Goal: Information Seeking & Learning: Learn about a topic

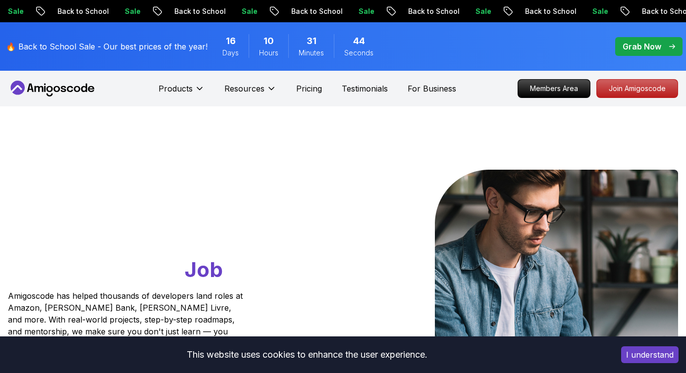
click at [641, 356] on button "I understand" at bounding box center [649, 355] width 57 height 17
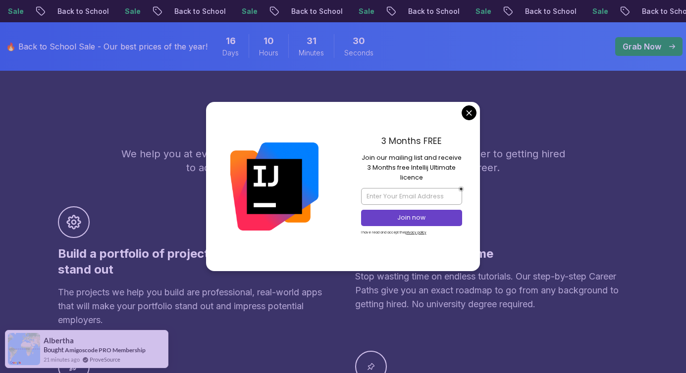
scroll to position [579, 0]
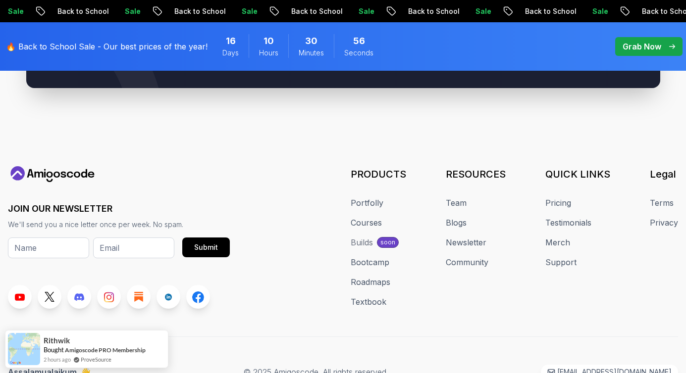
scroll to position [3847, 0]
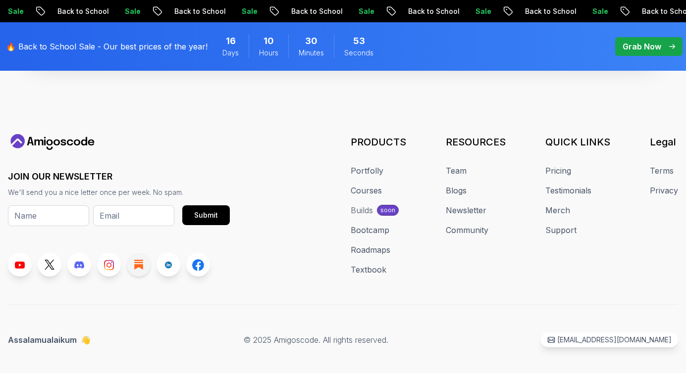
click at [137, 260] on icon at bounding box center [138, 265] width 9 height 10
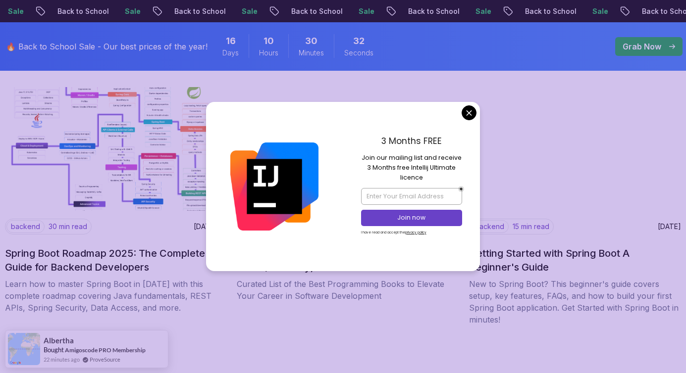
scroll to position [1214, 0]
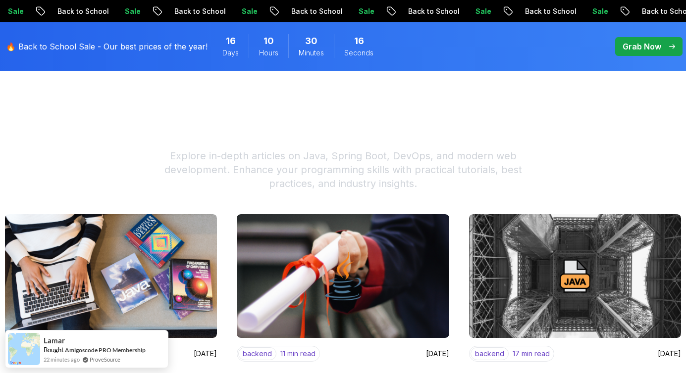
scroll to position [0, 0]
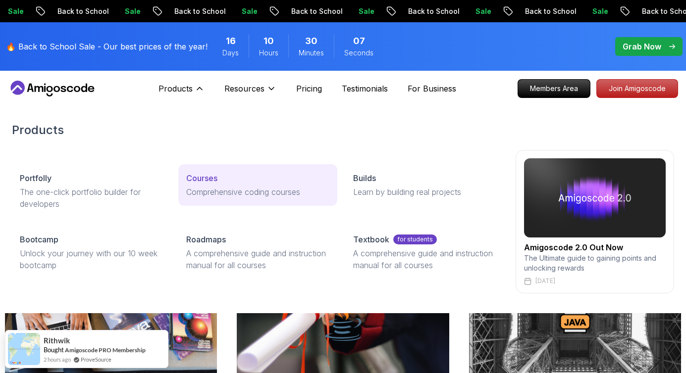
click at [210, 181] on p "Courses" at bounding box center [201, 178] width 31 height 12
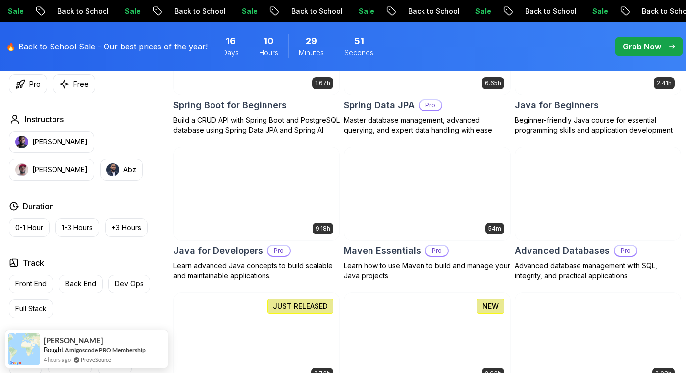
scroll to position [536, 0]
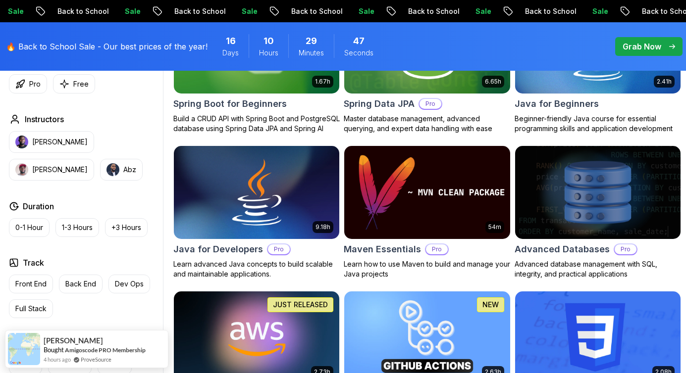
click at [376, 226] on img at bounding box center [427, 193] width 174 height 98
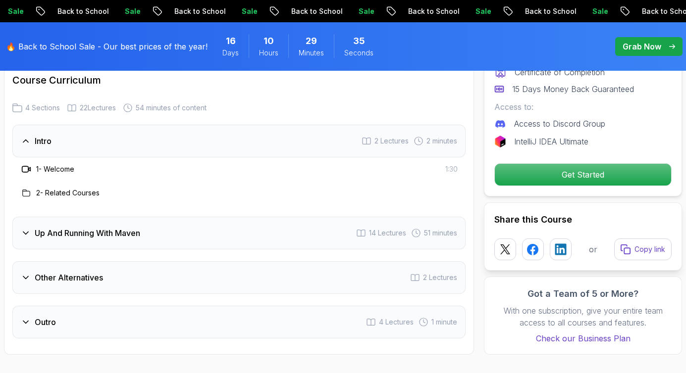
scroll to position [1230, 0]
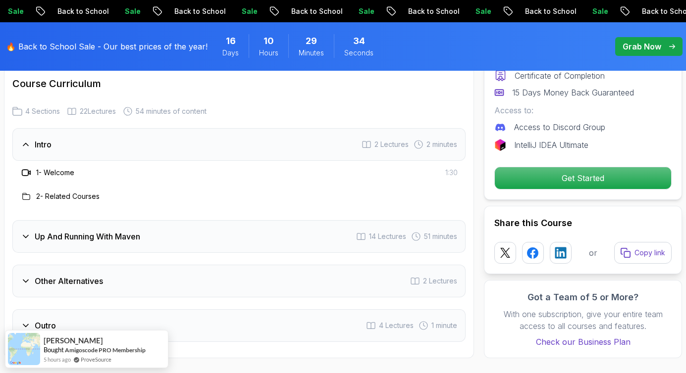
click at [56, 168] on h3 "1 - Welcome" at bounding box center [55, 173] width 38 height 10
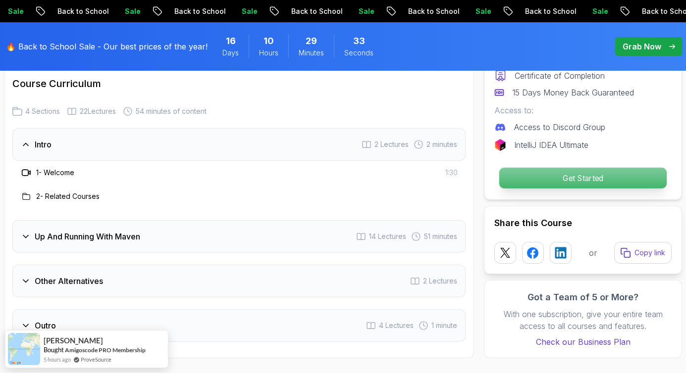
click at [517, 168] on p "Get Started" at bounding box center [582, 178] width 167 height 21
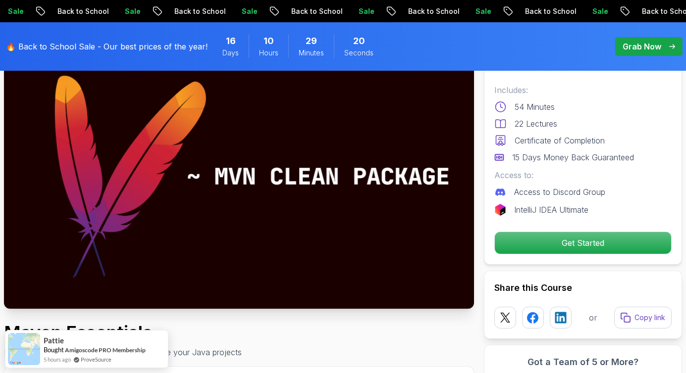
scroll to position [0, 0]
